Goal: Go to known website: Access a specific website the user already knows

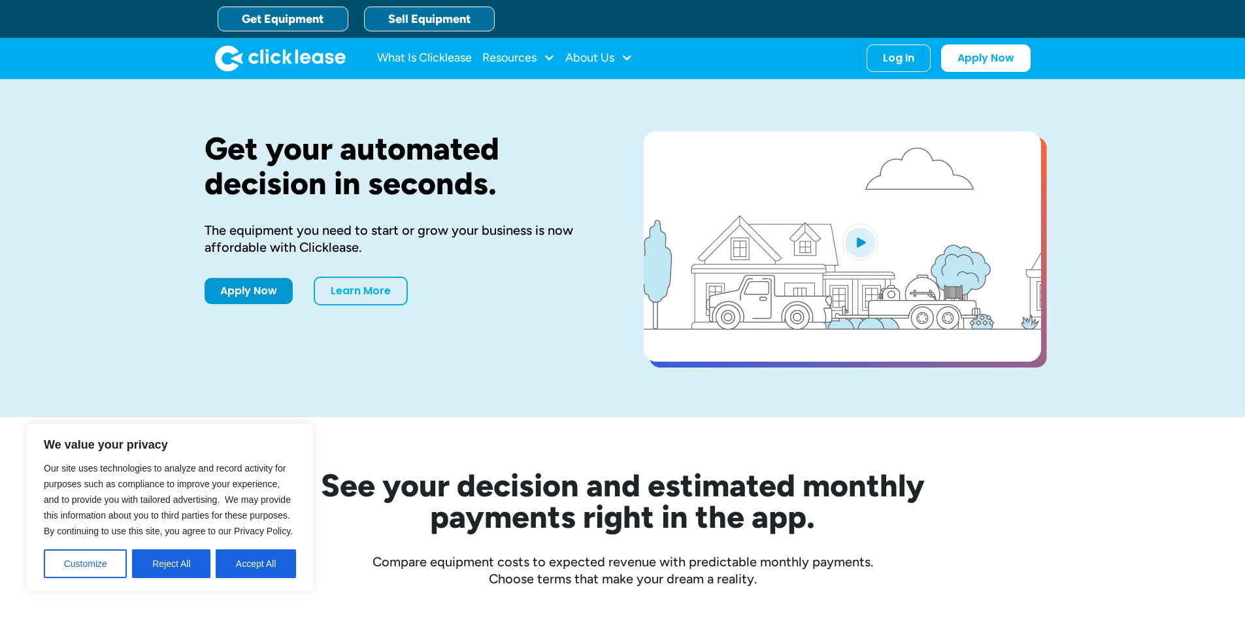
click at [431, 17] on link "Sell Equipment" at bounding box center [429, 19] width 131 height 25
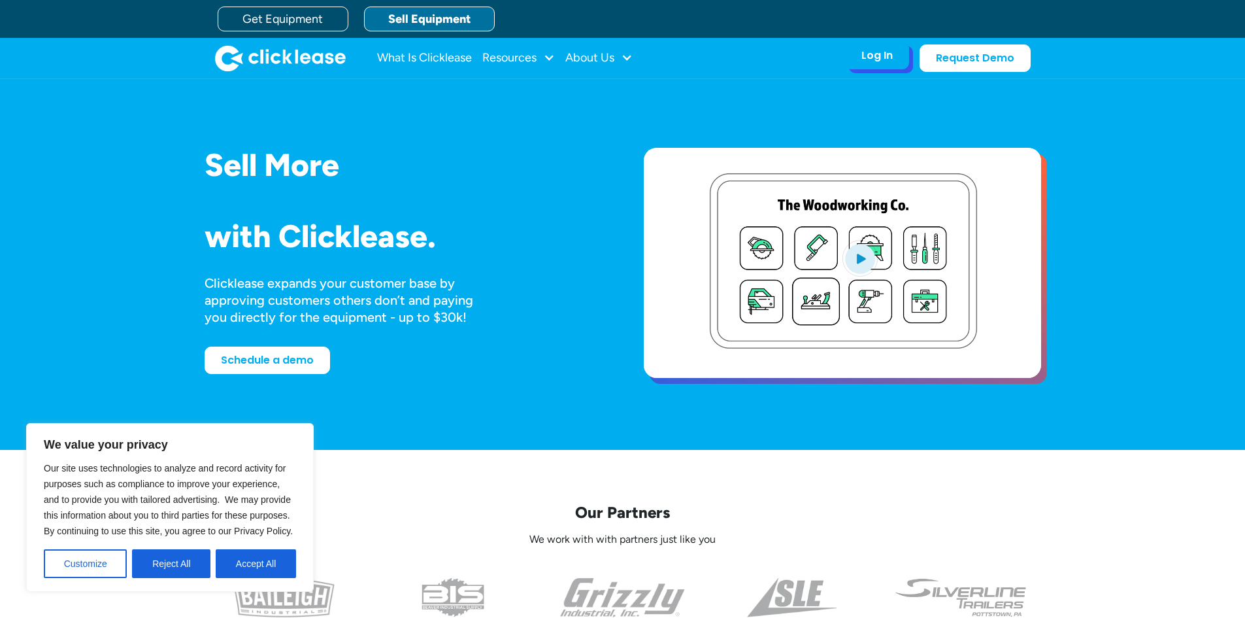
click at [869, 56] on div "Log In" at bounding box center [877, 55] width 31 height 13
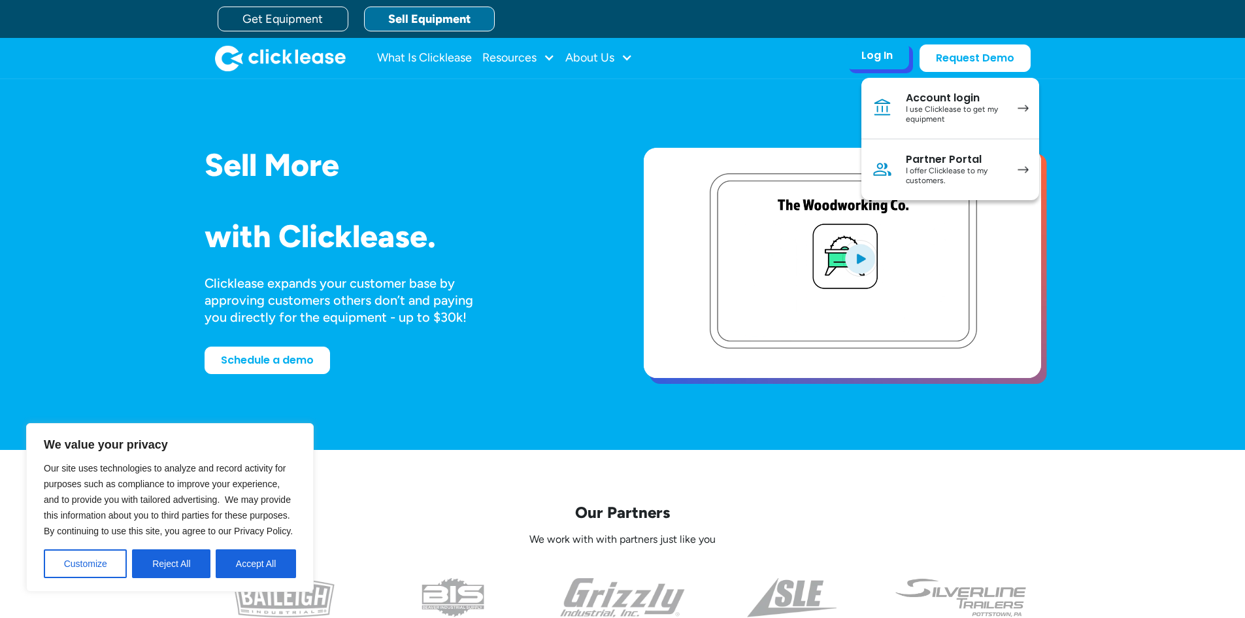
click at [948, 173] on div "I offer Clicklease to my customers." at bounding box center [955, 176] width 99 height 20
